Goal: Check status

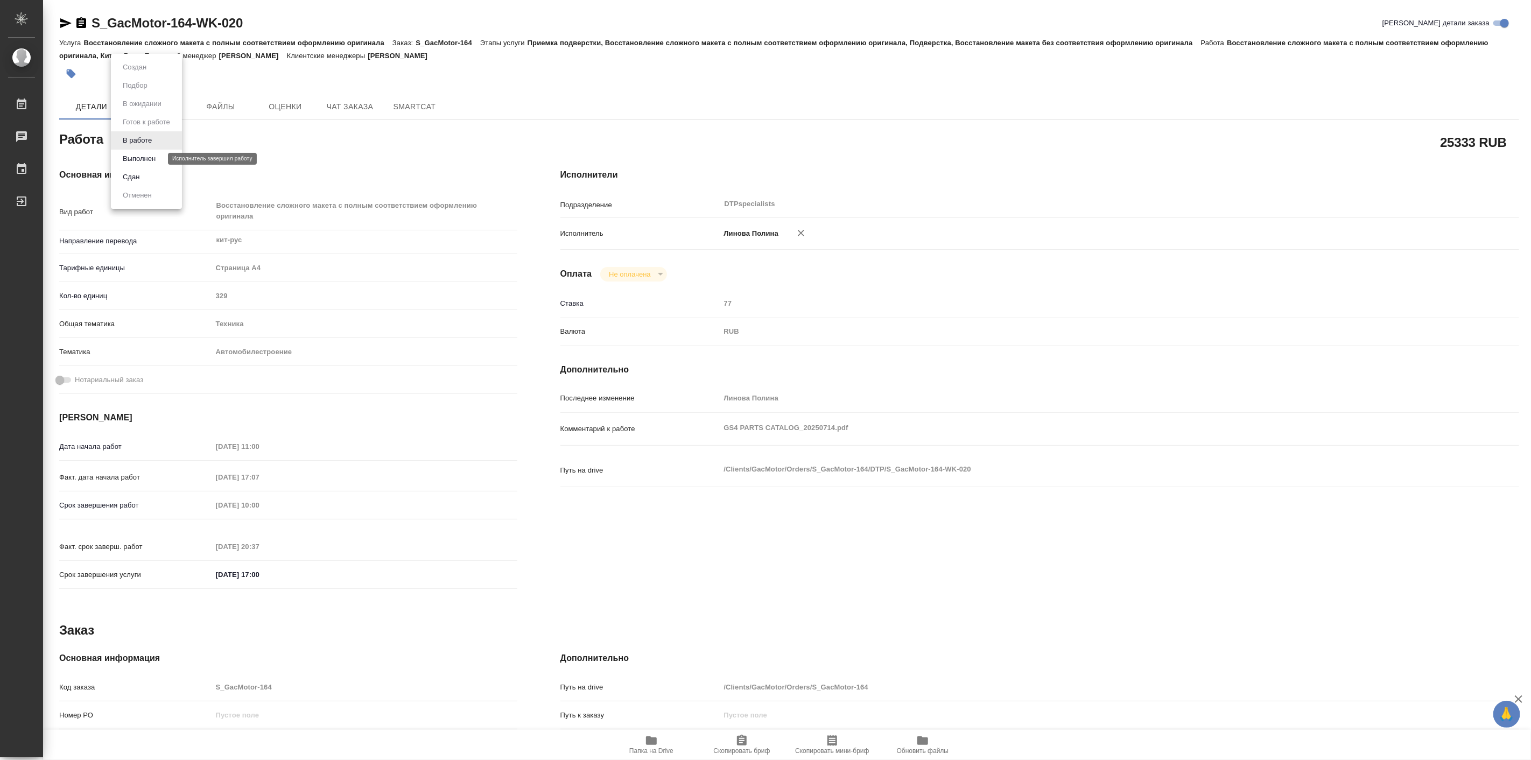
click at [147, 160] on button "Выполнен" at bounding box center [138, 159] width 39 height 12
type textarea "x"
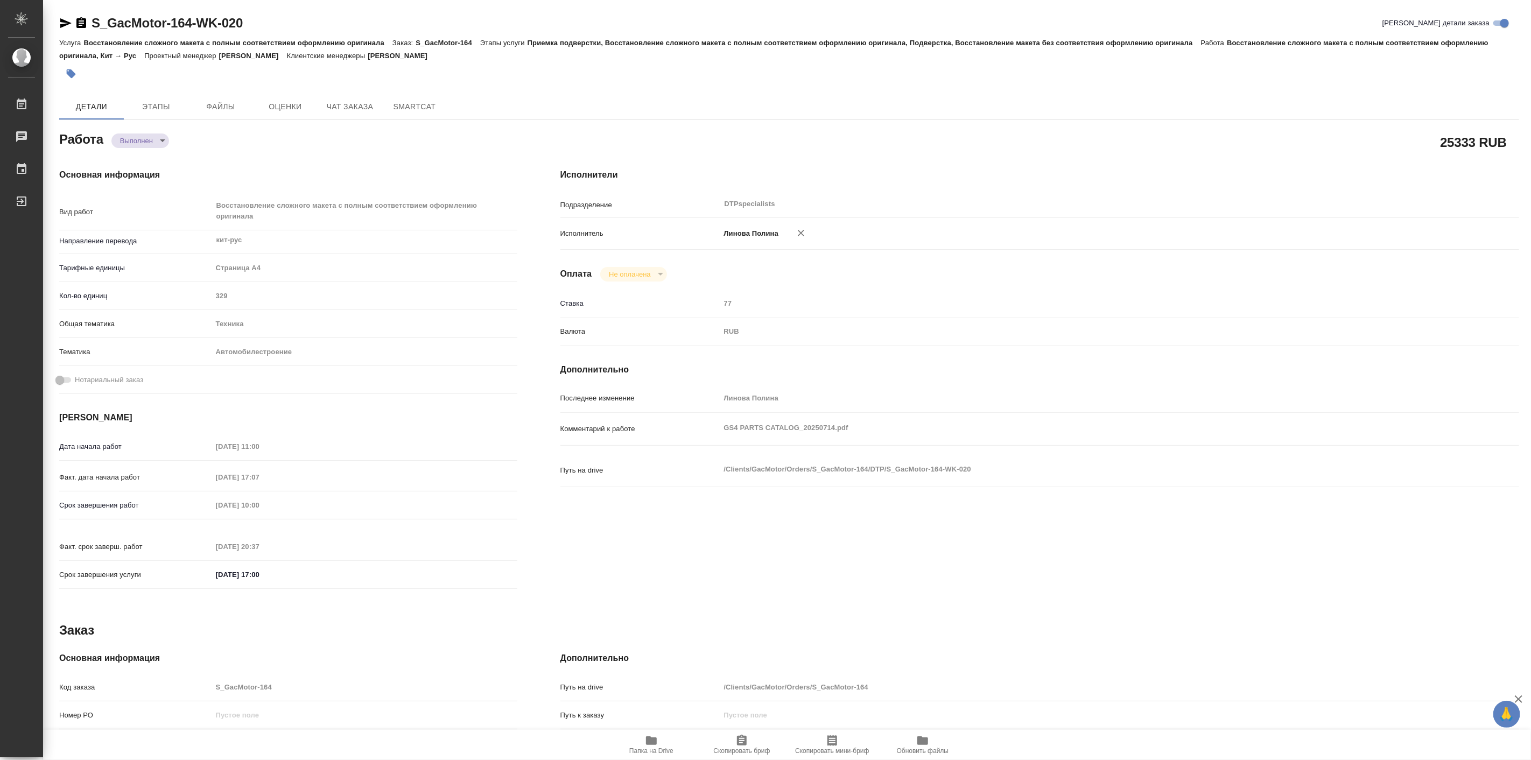
type textarea "x"
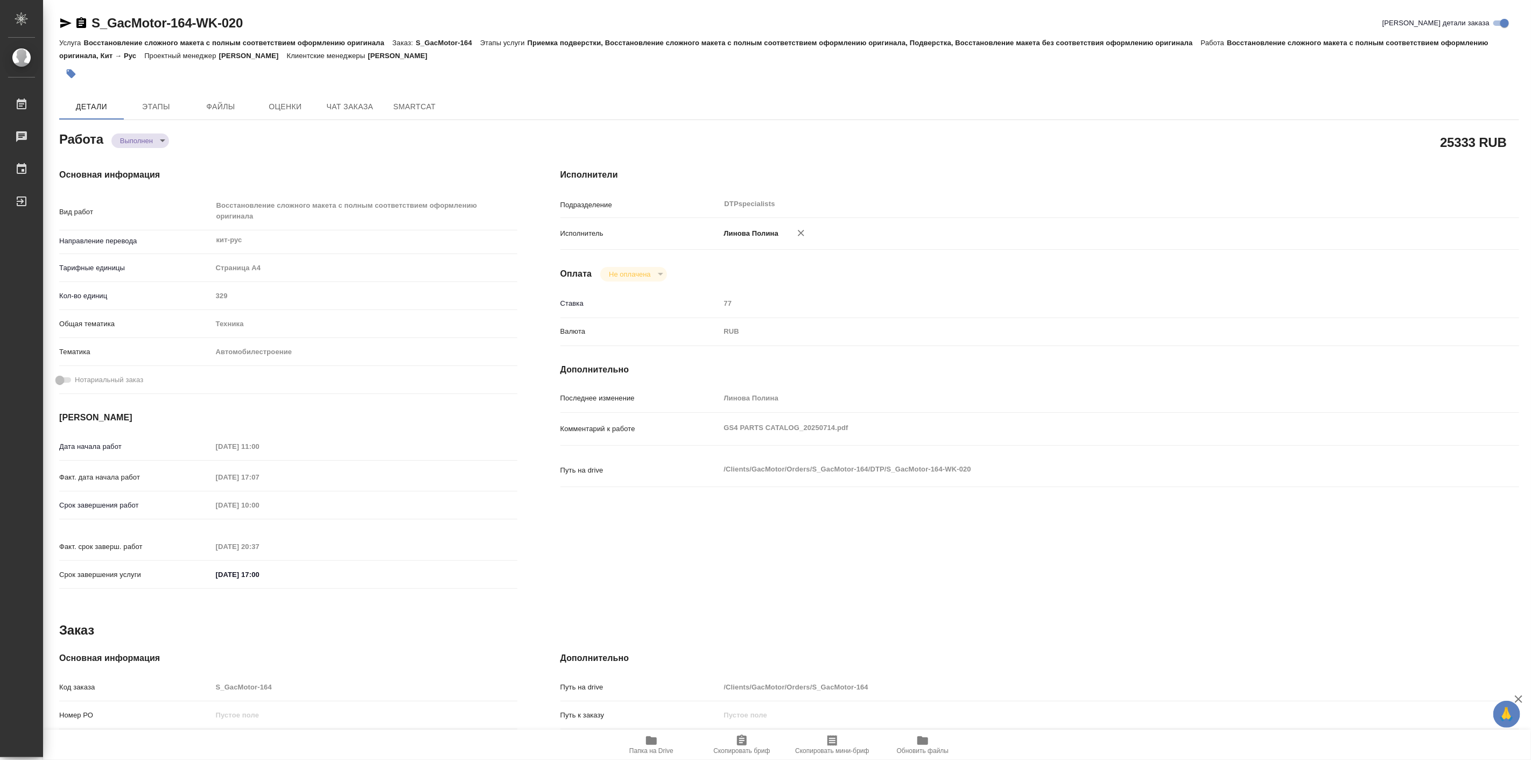
type textarea "x"
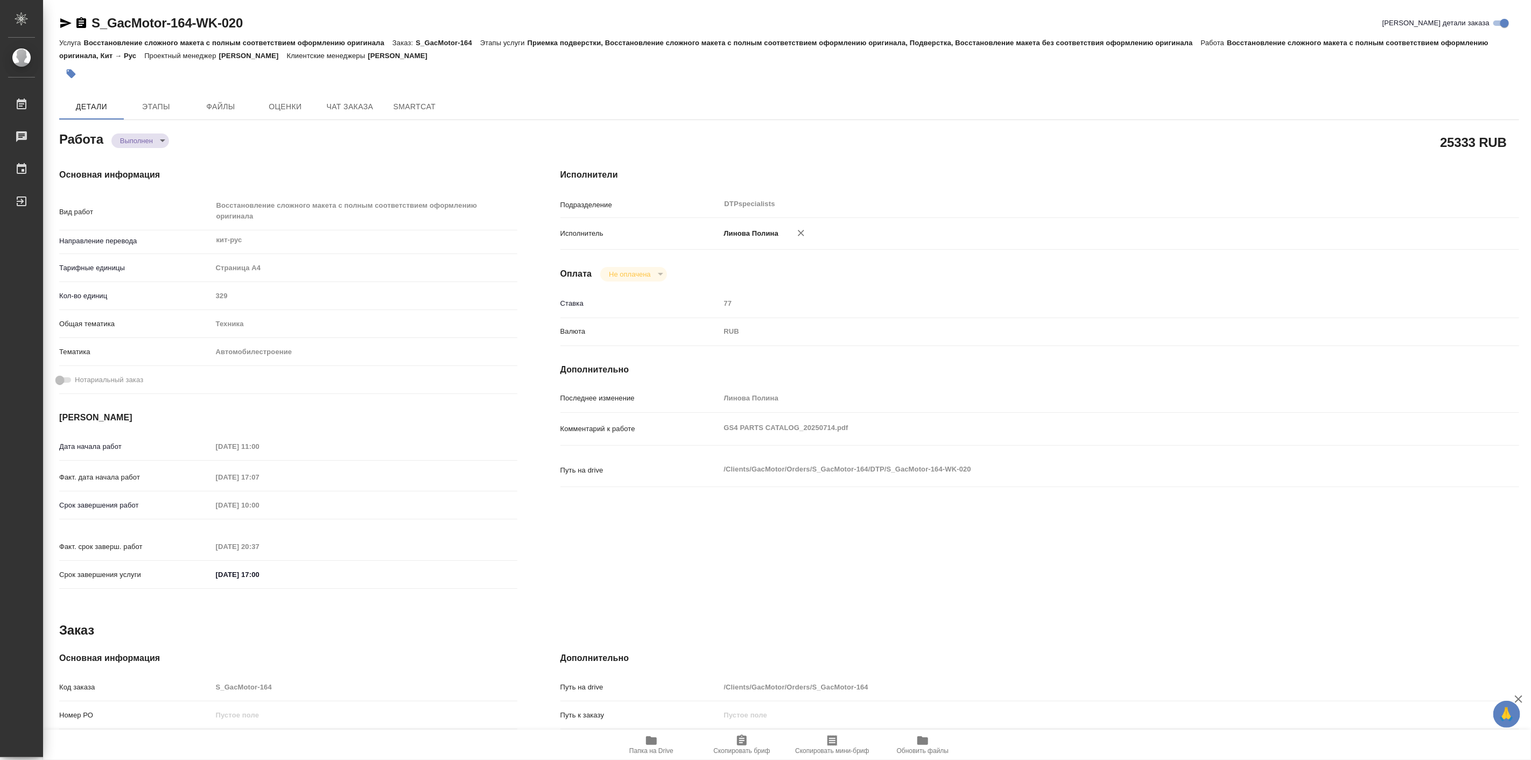
type textarea "x"
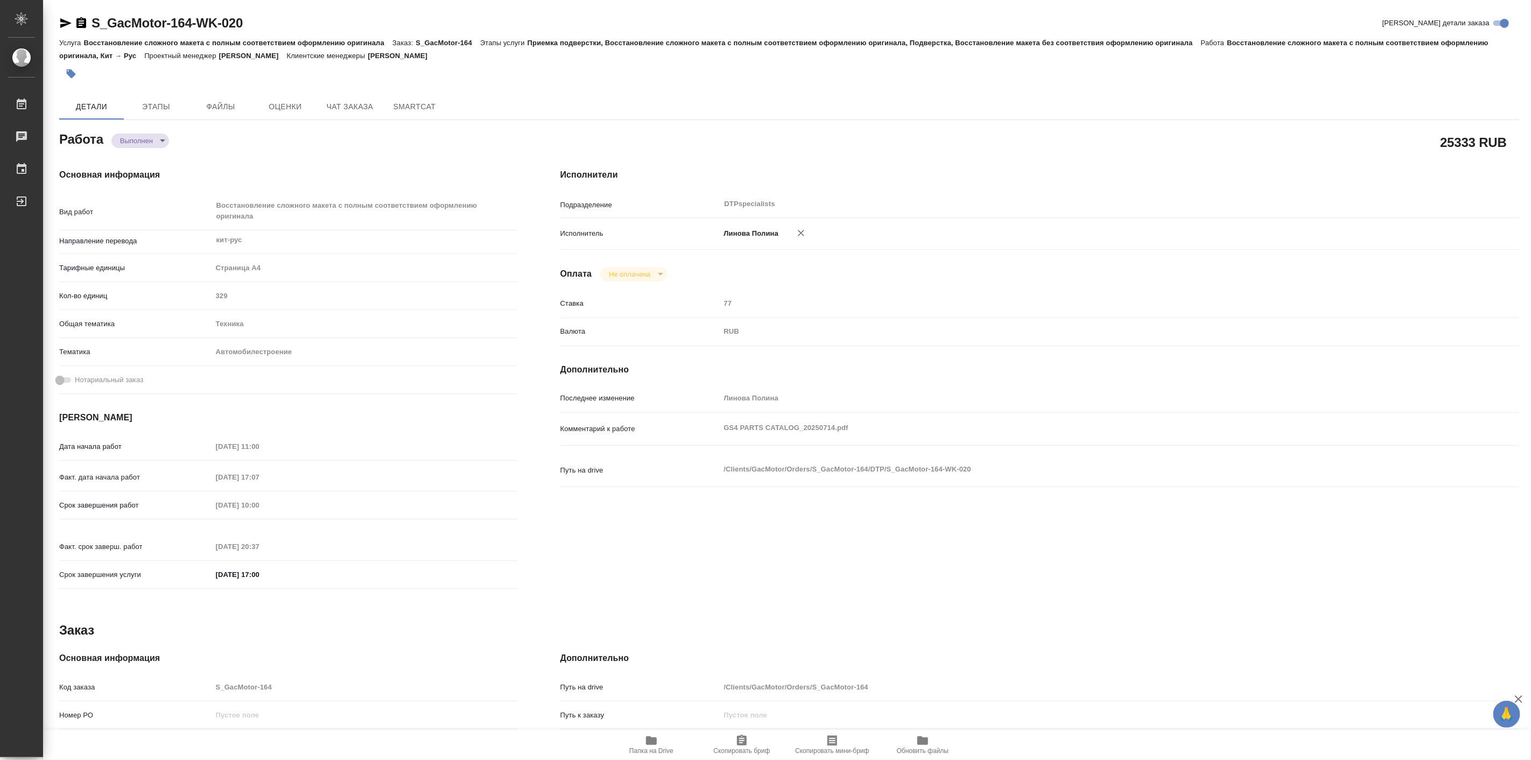
type textarea "x"
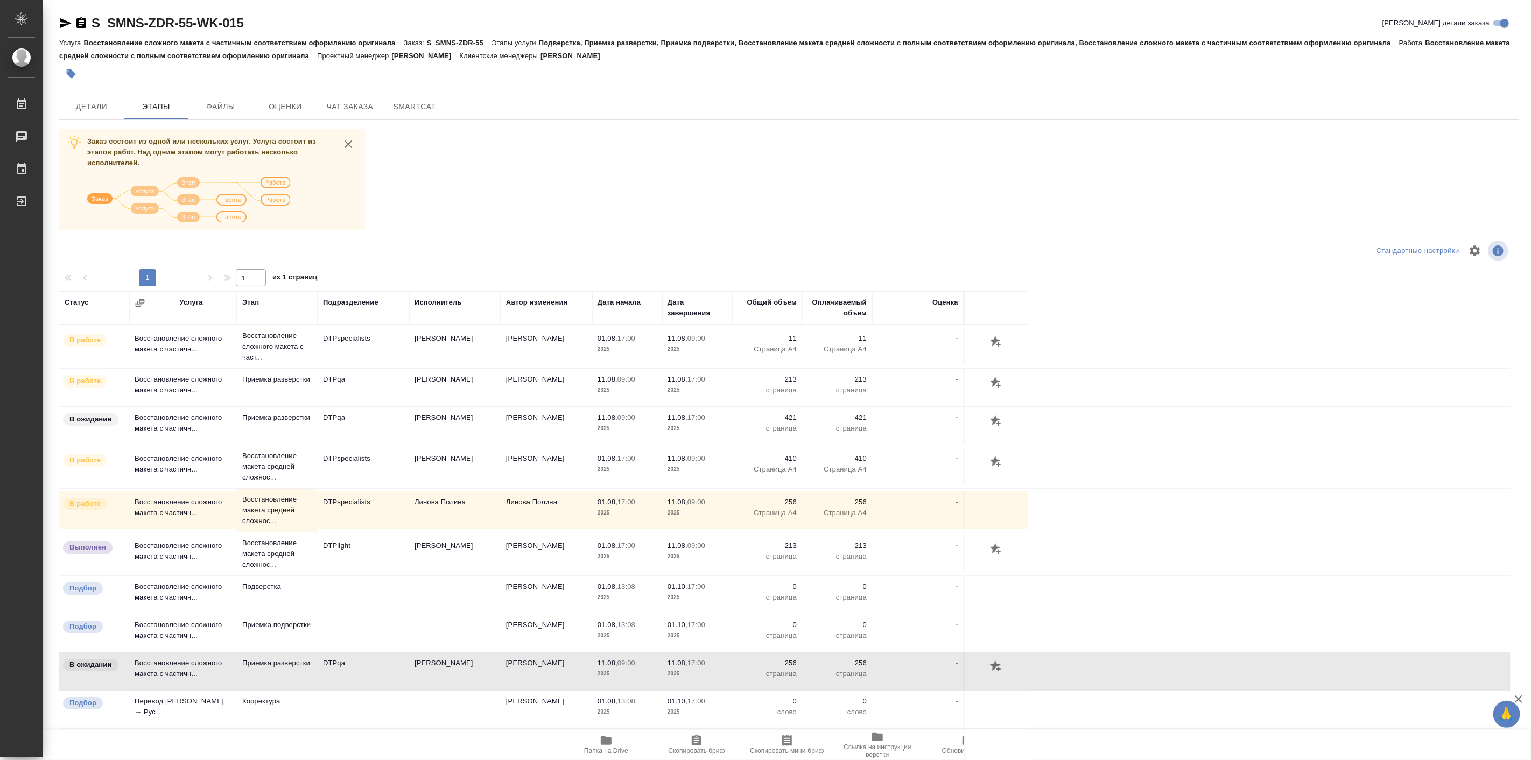
scroll to position [58, 0]
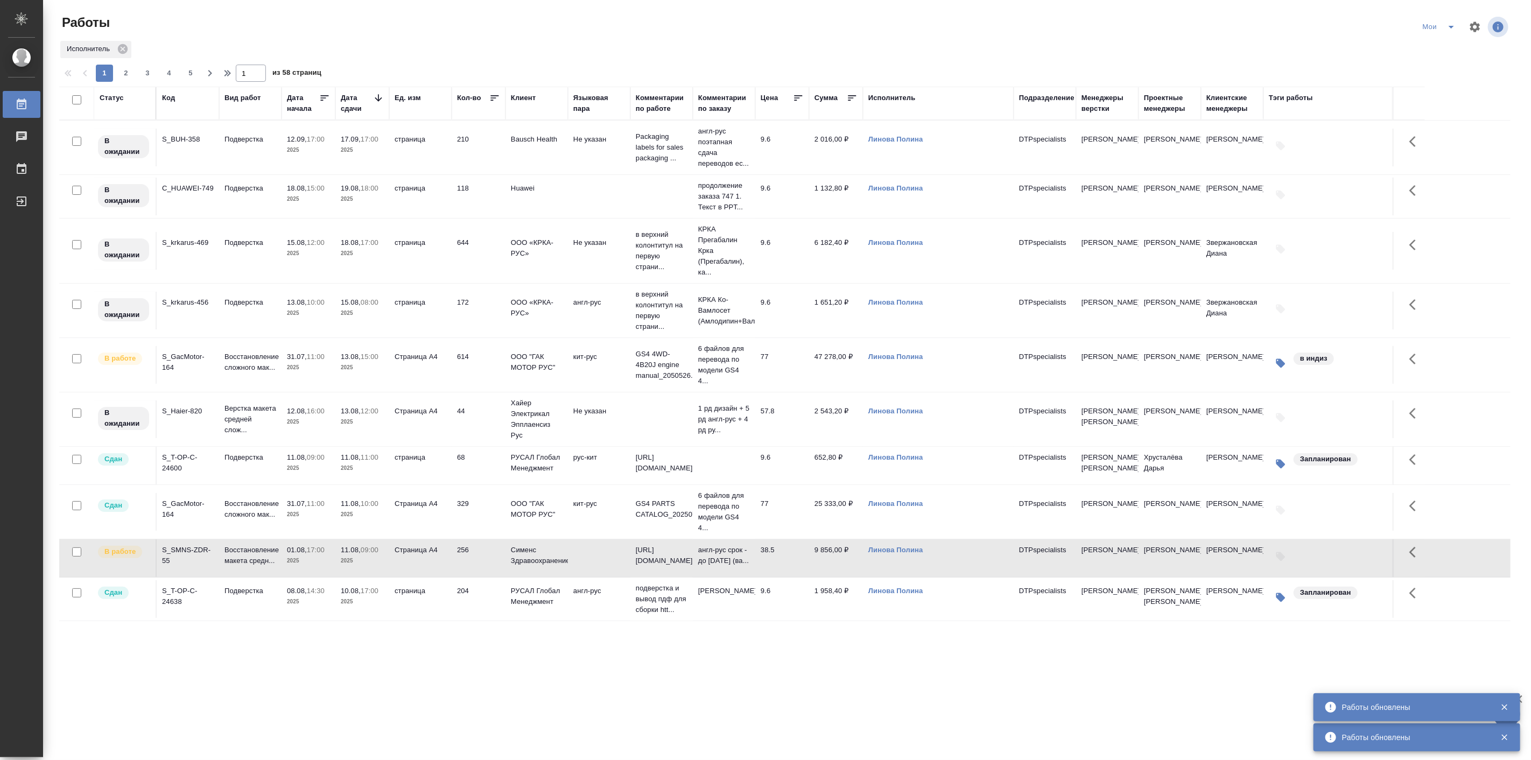
scroll to position [299, 0]
